Goal: Task Accomplishment & Management: Complete application form

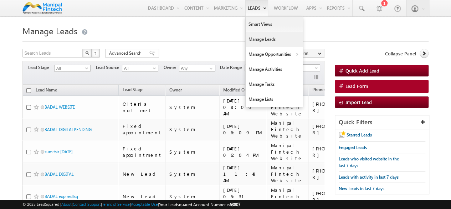
click at [260, 40] on link "Manage Leads" at bounding box center [274, 39] width 57 height 15
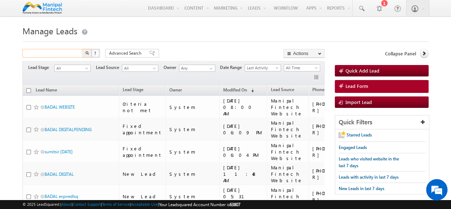
click at [40, 53] on input "text" at bounding box center [52, 53] width 61 height 9
click at [59, 52] on input "text" at bounding box center [52, 53] width 61 height 9
type input "7022723765"
click at [82, 49] on button "button" at bounding box center [86, 53] width 9 height 9
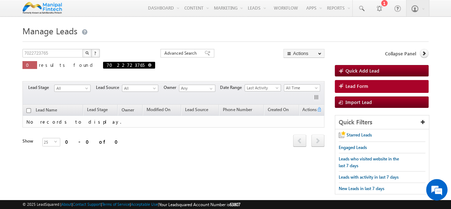
click at [148, 66] on span at bounding box center [150, 65] width 4 height 4
type input "Search Leads"
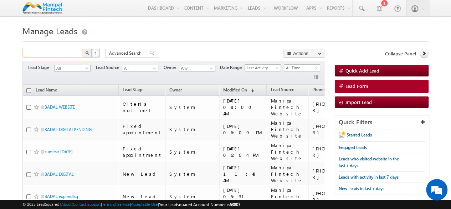
click at [70, 56] on input "text" at bounding box center [52, 53] width 61 height 9
click at [82, 49] on button "button" at bounding box center [86, 53] width 9 height 9
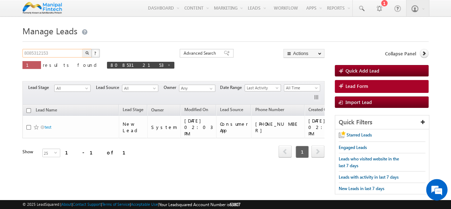
click at [70, 56] on input "8085312153" at bounding box center [52, 53] width 61 height 9
type input "8"
click at [82, 49] on button "button" at bounding box center [86, 53] width 9 height 9
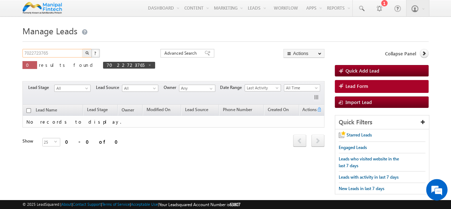
click at [59, 55] on input "7022723765" at bounding box center [52, 53] width 61 height 9
click at [103, 68] on span "7022723765" at bounding box center [129, 65] width 52 height 7
click at [148, 66] on span at bounding box center [150, 65] width 4 height 4
type input "Search Leads"
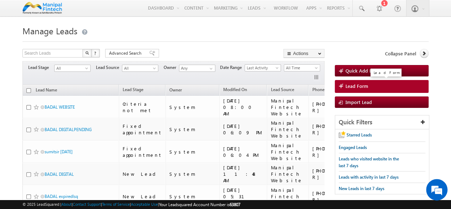
click at [373, 87] on link "Lead Form" at bounding box center [382, 86] width 94 height 13
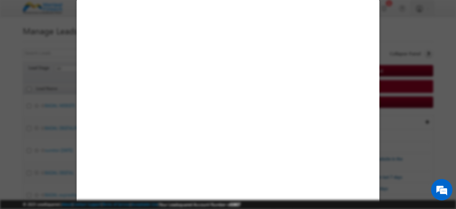
select select "Open"
select select "Prospecting"
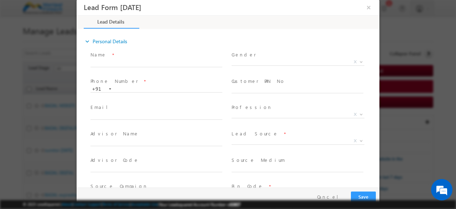
type input "[DATE] 12:19 PM"
click at [131, 64] on input "text" at bounding box center [157, 63] width 132 height 7
type input "new bt digital check"
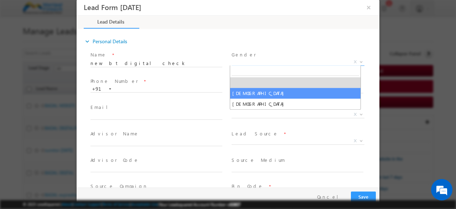
select select "[DEMOGRAPHIC_DATA]"
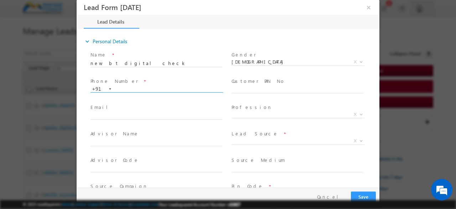
paste input "9343049880"
type input "9343049880"
click at [258, 91] on input "text" at bounding box center [298, 89] width 132 height 7
type input "[EMAIL_ADDRESS][DOMAIN_NAME]"
select select "Salaried"
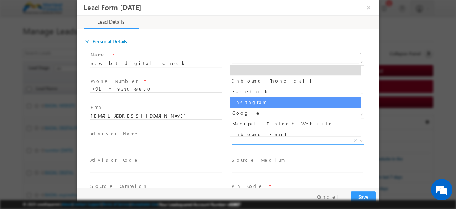
select select "Instagram"
type input "new bt digital check- Instagram"
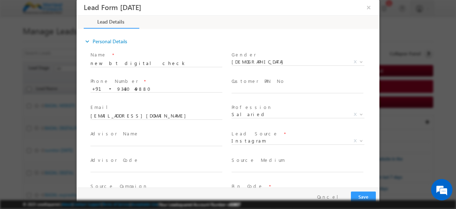
scroll to position [86, 0]
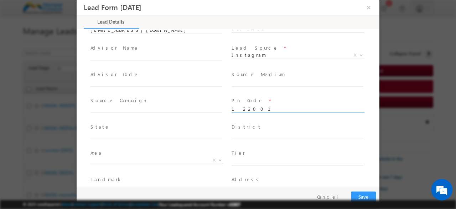
type input "122001"
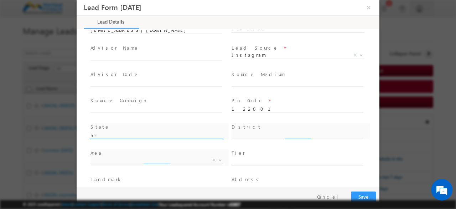
type input "Haryana"
type input "Gurgaon"
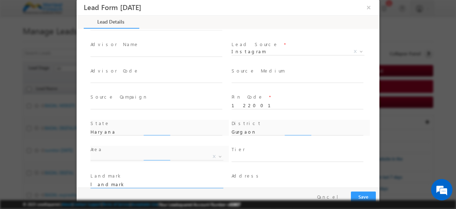
type input "landmark"
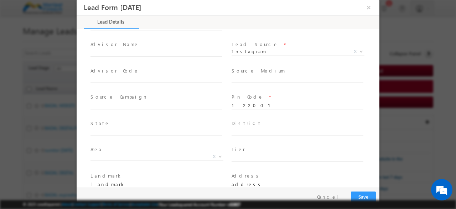
type input "address"
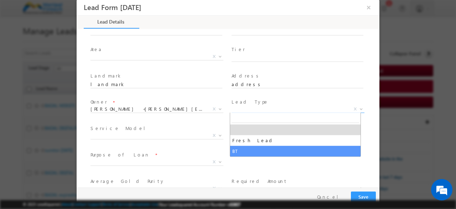
select select "BT"
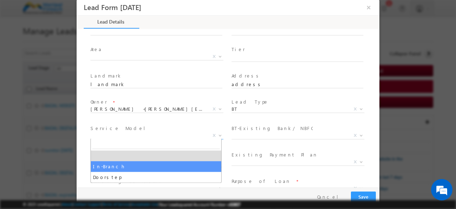
select select "In-Branch"
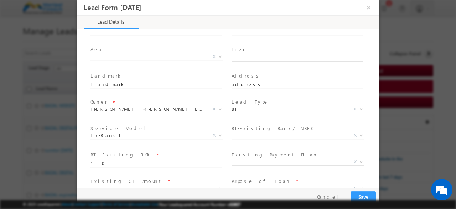
type input "10"
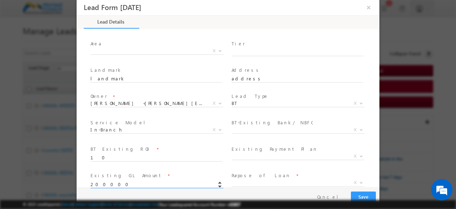
type input "200000.00"
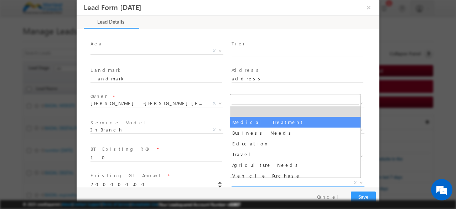
select select "Medical Treatment"
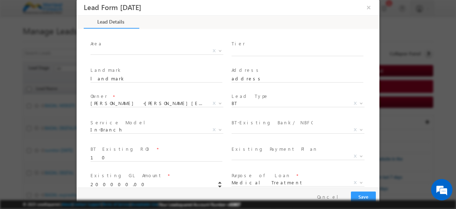
scroll to position [295, 0]
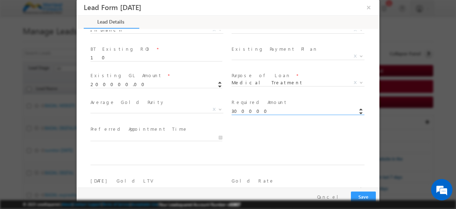
type input "300000.00"
type input "[DATE] 12:19 PM"
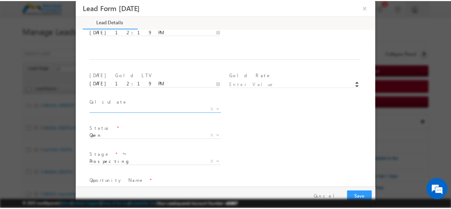
scroll to position [443, 0]
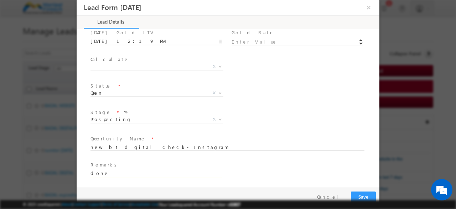
type input "done"
click at [351, 191] on button "Save" at bounding box center [363, 196] width 25 height 11
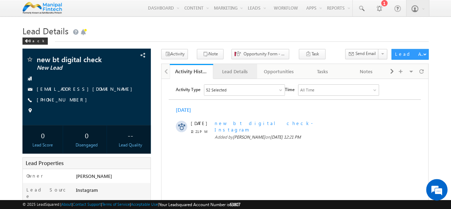
click at [233, 73] on div "Lead Details" at bounding box center [235, 71] width 32 height 9
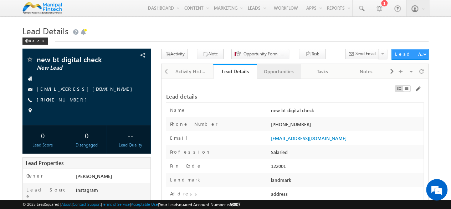
click at [279, 73] on div "Opportunities" at bounding box center [279, 71] width 32 height 9
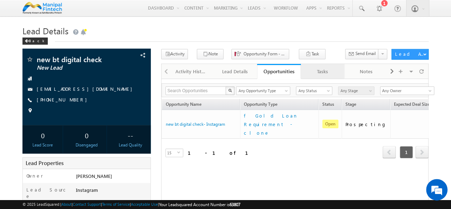
click at [321, 70] on div "Tasks" at bounding box center [323, 71] width 32 height 9
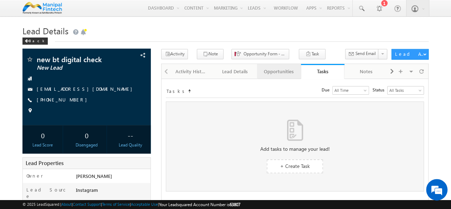
click at [292, 76] on link "Opportunities" at bounding box center [279, 71] width 44 height 15
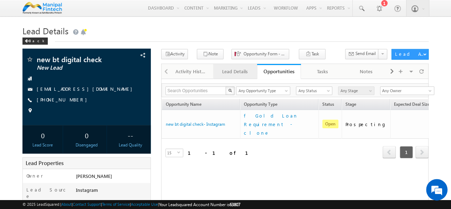
click at [246, 78] on link "Lead Details" at bounding box center [235, 71] width 44 height 15
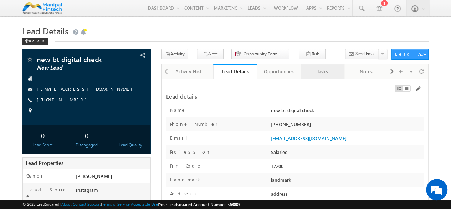
click at [331, 73] on div "Tasks" at bounding box center [323, 71] width 32 height 9
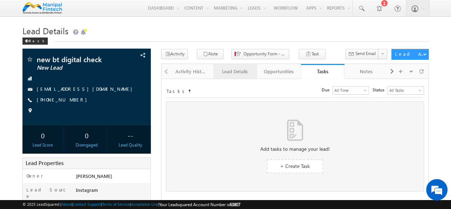
click at [228, 75] on div "Lead Details" at bounding box center [235, 71] width 32 height 9
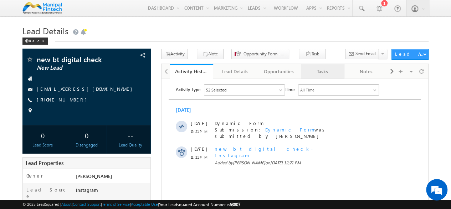
click at [318, 73] on div "Tasks" at bounding box center [323, 71] width 32 height 9
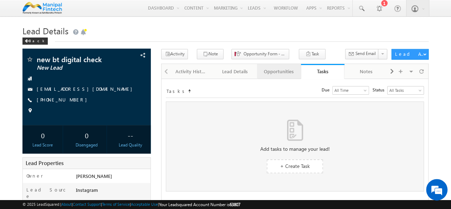
click at [286, 73] on div "Opportunities" at bounding box center [279, 71] width 32 height 9
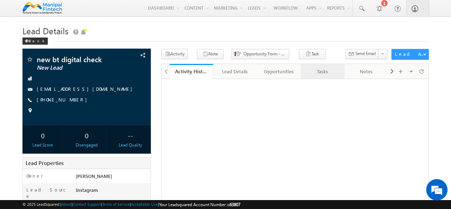
click at [318, 71] on div "Tasks" at bounding box center [323, 71] width 32 height 9
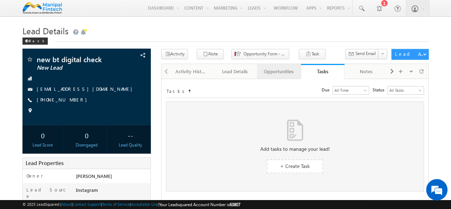
click at [269, 72] on div "Opportunities" at bounding box center [279, 71] width 32 height 9
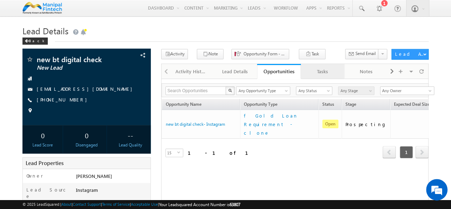
click at [324, 76] on link "Tasks" at bounding box center [323, 71] width 44 height 15
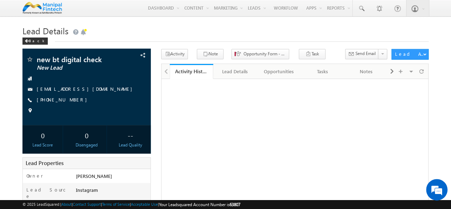
click at [324, 76] on link "Tasks" at bounding box center [323, 71] width 44 height 15
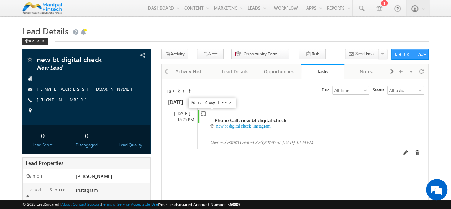
click at [204, 114] on input "checkbox" at bounding box center [203, 113] width 5 height 5
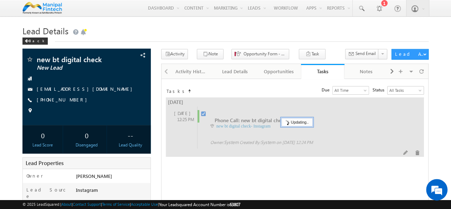
checkbox input "false"
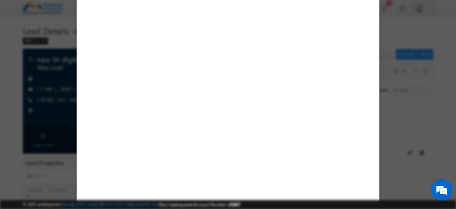
select select "[DEMOGRAPHIC_DATA]"
select select "Salaried"
select select "Instagram"
select select "BT"
select select "In-Branch"
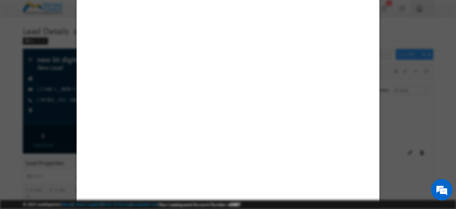
select select "Medical Treatment"
select select "Open"
select select "Fresh Lead"
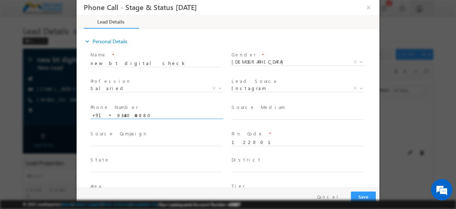
type input "[DATE] 12:25 PM"
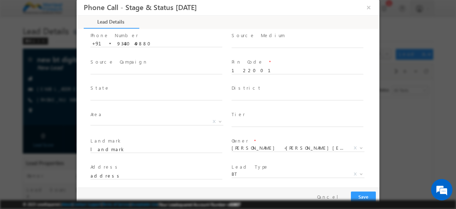
scroll to position [73, 0]
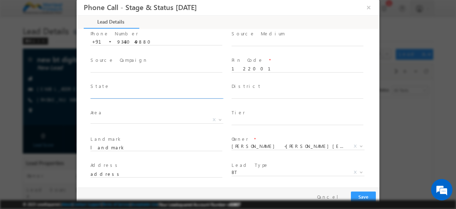
click at [155, 95] on input "text" at bounding box center [157, 95] width 132 height 7
type input "Haryana"
click at [238, 92] on input "text" at bounding box center [298, 95] width 132 height 7
type input "Gurgaon"
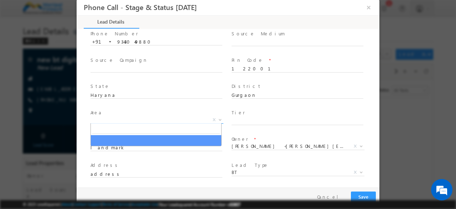
click at [169, 121] on span "X" at bounding box center [157, 119] width 133 height 7
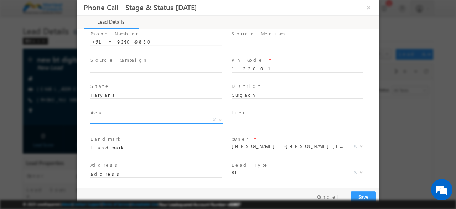
click at [162, 118] on span "X" at bounding box center [157, 119] width 133 height 7
drag, startPoint x: 236, startPoint y: 114, endPoint x: 238, endPoint y: 121, distance: 7.0
click at [238, 121] on div "Tier *" at bounding box center [301, 117] width 138 height 16
click at [238, 121] on input "text" at bounding box center [298, 121] width 132 height 7
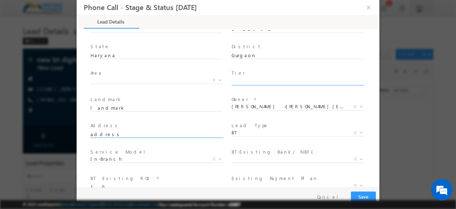
scroll to position [113, 0]
click at [190, 133] on input "address" at bounding box center [157, 134] width 132 height 7
type input "a"
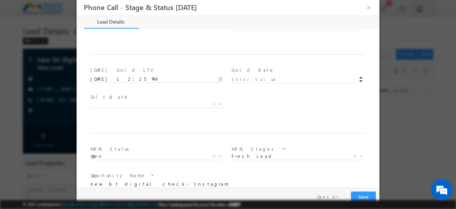
scroll to position [390, 0]
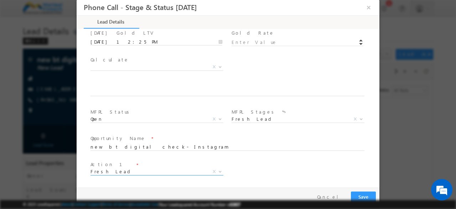
type input "sector 57"
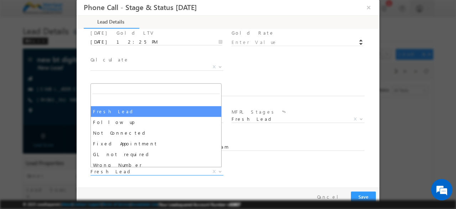
click at [138, 170] on span "Fresh Lead" at bounding box center [149, 171] width 116 height 6
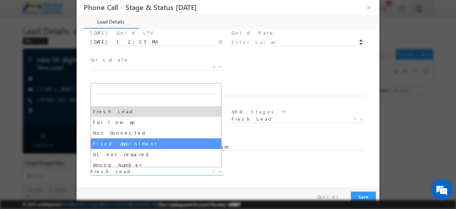
select select "Fixed Appointment"
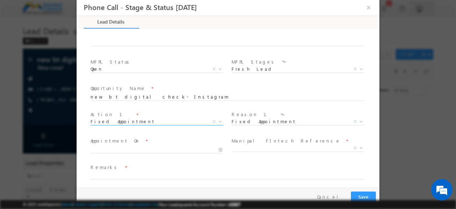
scroll to position [442, 0]
type input "[DATE] 12:26 PM"
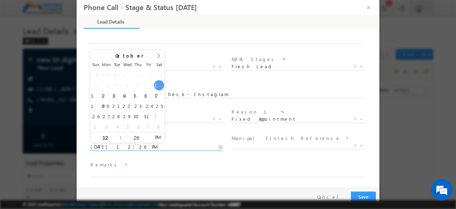
click at [116, 147] on input "[DATE] 12:26 PM" at bounding box center [157, 146] width 132 height 7
click at [143, 137] on input "26" at bounding box center [137, 138] width 30 height 5
type input "30"
type input "[DATE] 12:30 PM"
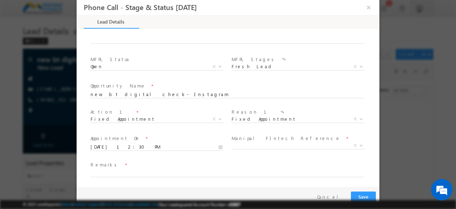
click at [185, 133] on div "Appointment On * [DATE] 12:30 PM" at bounding box center [159, 146] width 141 height 26
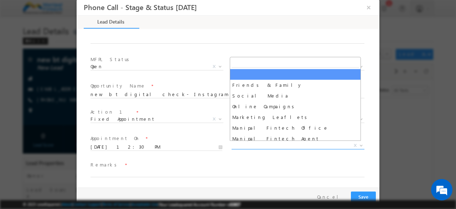
click at [268, 143] on span "X" at bounding box center [298, 145] width 133 height 7
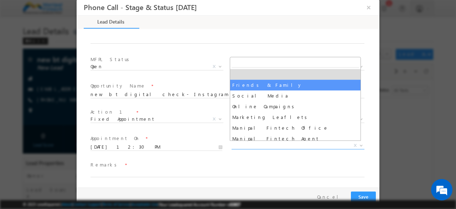
select select "Friends & Family"
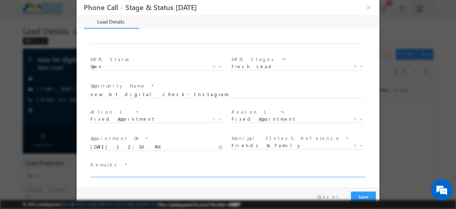
click at [131, 171] on input "text" at bounding box center [228, 173] width 274 height 7
type input "done"
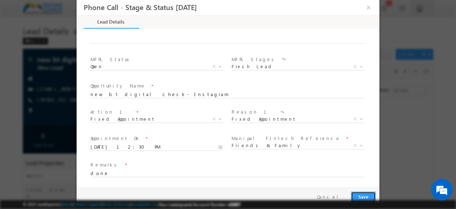
click at [361, 196] on button "Save" at bounding box center [363, 196] width 25 height 11
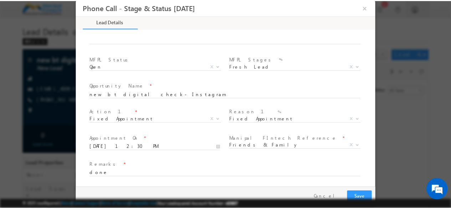
scroll to position [164, 0]
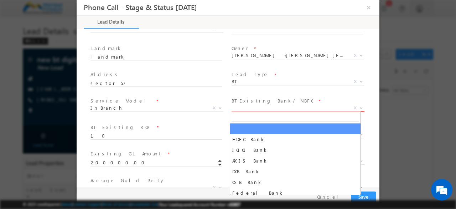
click at [257, 104] on span "X" at bounding box center [298, 107] width 133 height 7
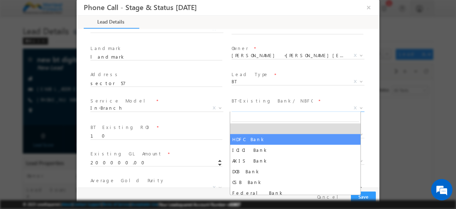
select select "HDFC Bank"
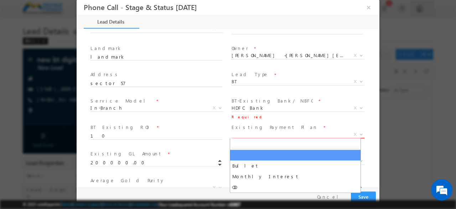
click at [252, 136] on span "X" at bounding box center [298, 134] width 133 height 7
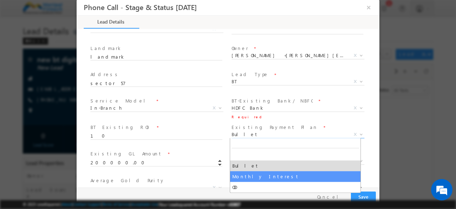
drag, startPoint x: 251, startPoint y: 133, endPoint x: 245, endPoint y: 179, distance: 46.4
select select "Monthly Interest"
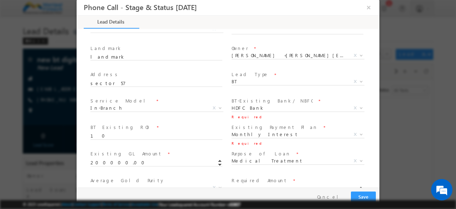
click at [245, 179] on label "Required Amount" at bounding box center [260, 180] width 56 height 7
click at [362, 195] on button "Save" at bounding box center [363, 196] width 25 height 11
